Goal: Task Accomplishment & Management: Use online tool/utility

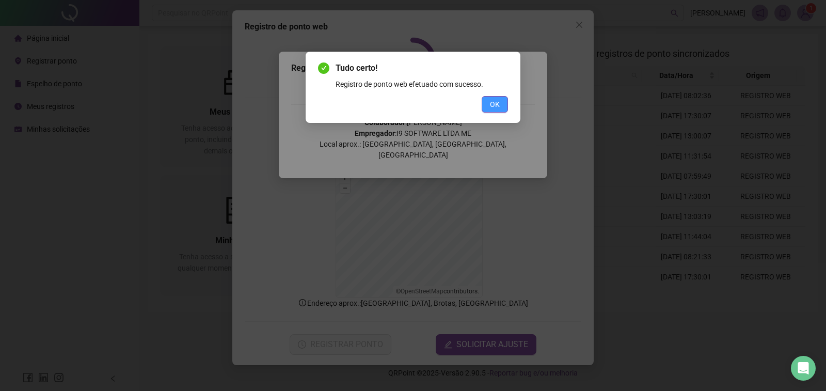
click at [492, 110] on button "OK" at bounding box center [495, 104] width 26 height 17
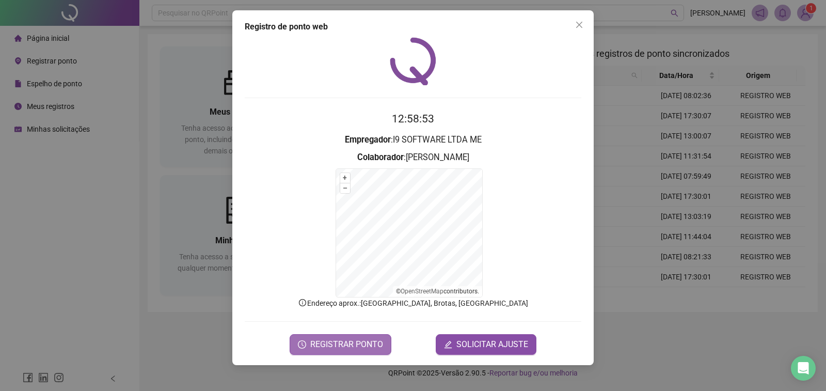
click at [354, 344] on span "REGISTRAR PONTO" at bounding box center [346, 344] width 73 height 12
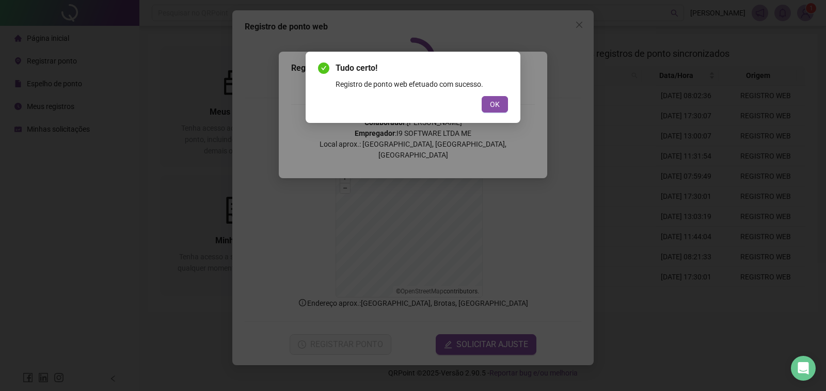
click at [482, 96] on button "OK" at bounding box center [495, 104] width 26 height 17
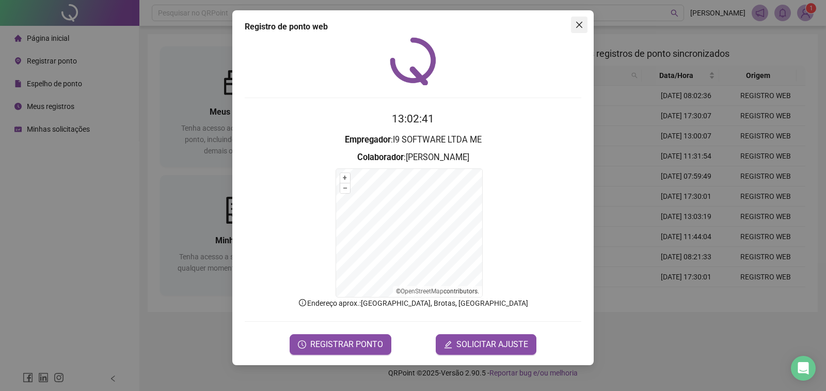
click at [577, 20] on button "Close" at bounding box center [579, 25] width 17 height 17
